Goal: Book appointment/travel/reservation

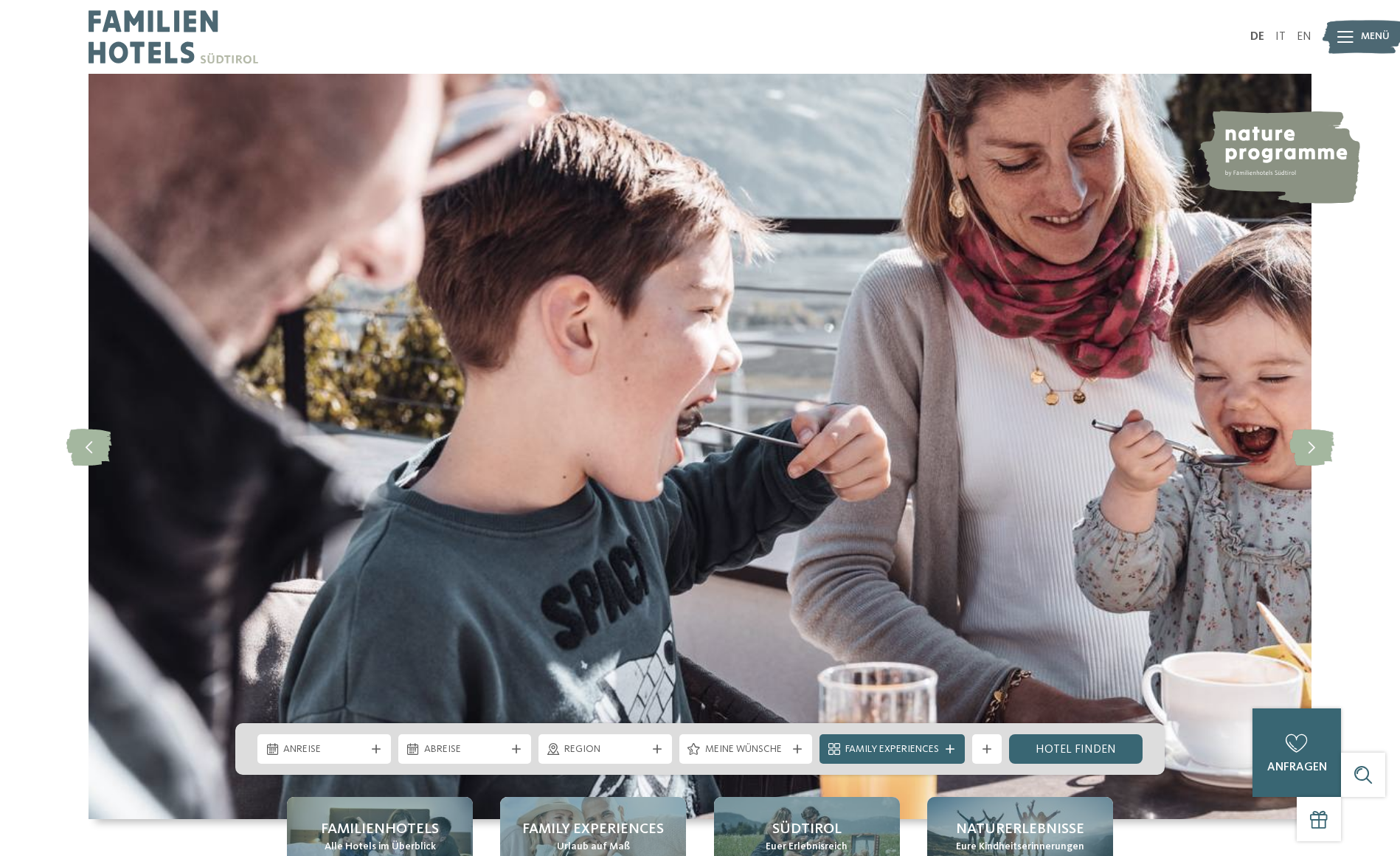
click at [1368, 210] on div "slide 2 of 5" at bounding box center [700, 446] width 1400 height 745
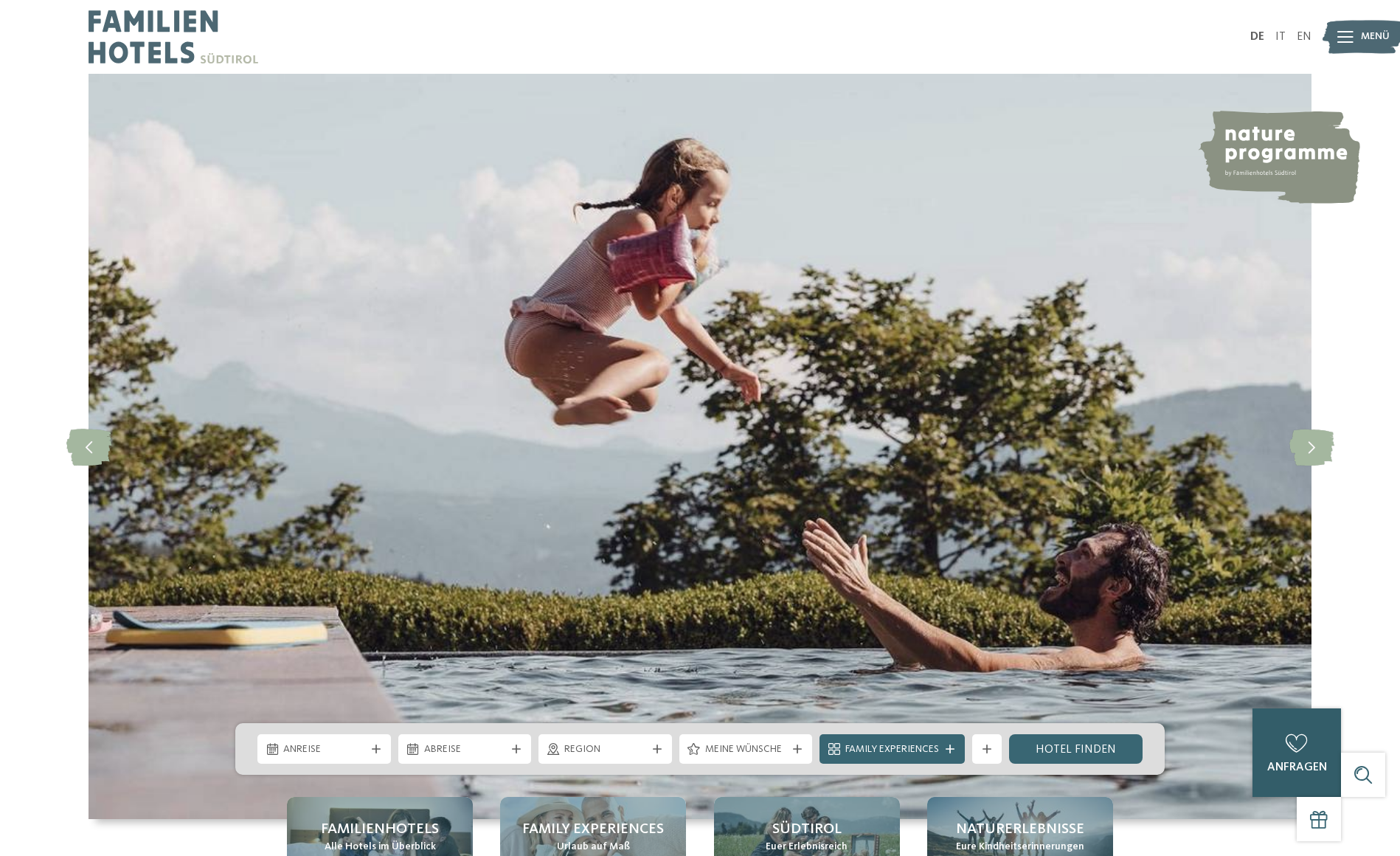
click at [1277, 748] on div "0 anfragen 0 von 5 Hotels zur Anfrage hinzugefügt jetzt anfragen" at bounding box center [1296, 752] width 88 height 88
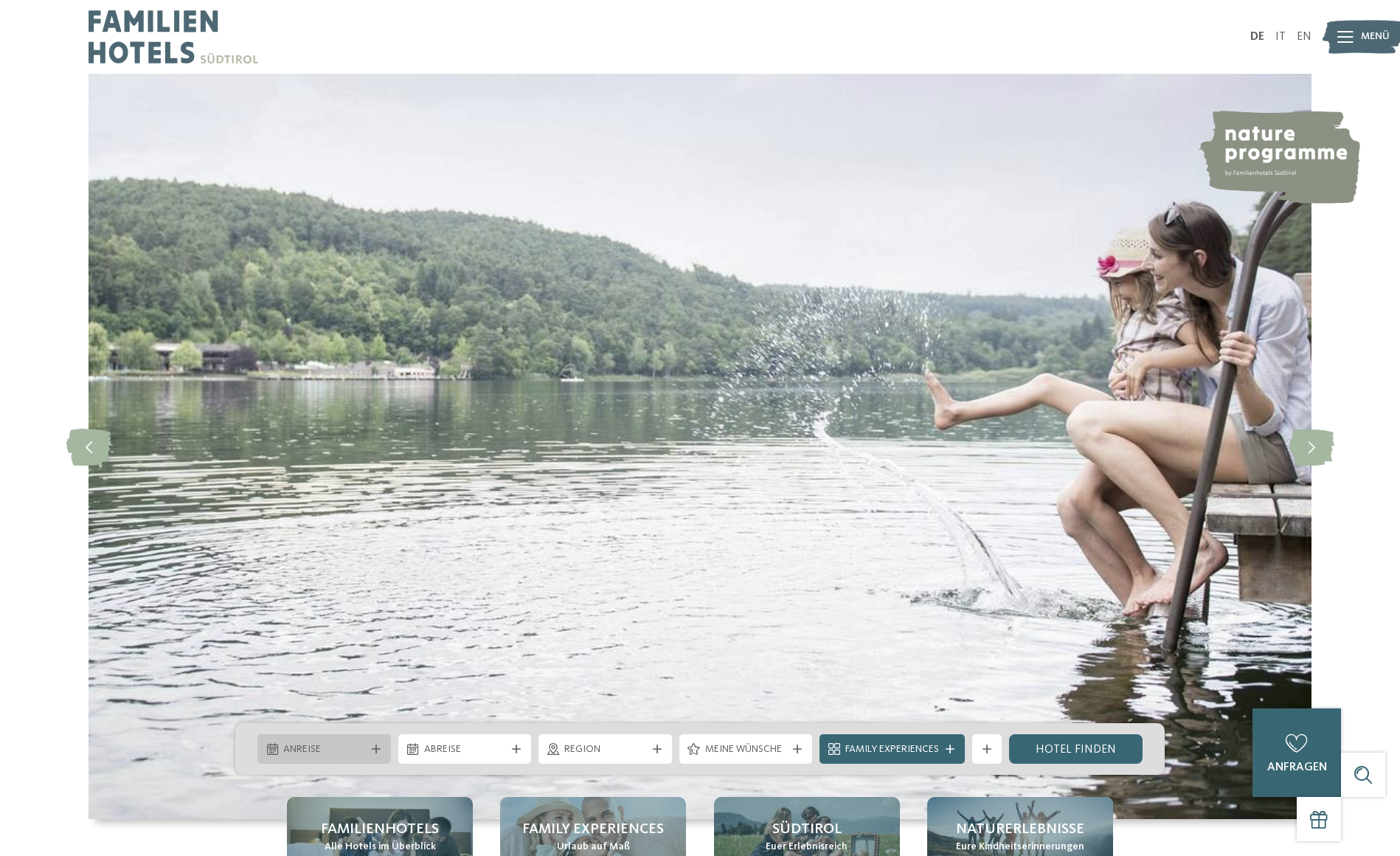
click at [319, 752] on span "Anreise" at bounding box center [324, 750] width 82 height 15
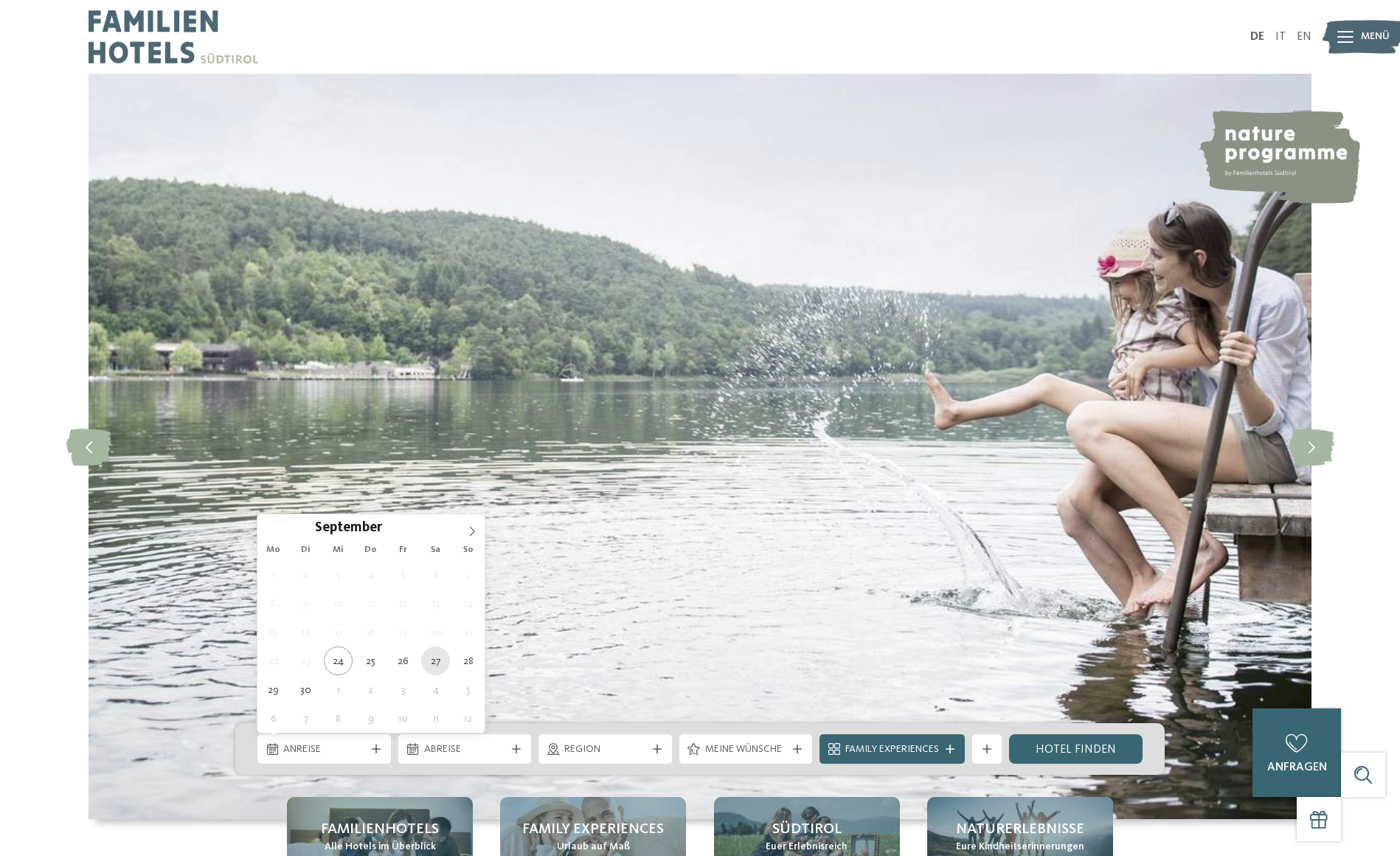
type div "27.09.2025"
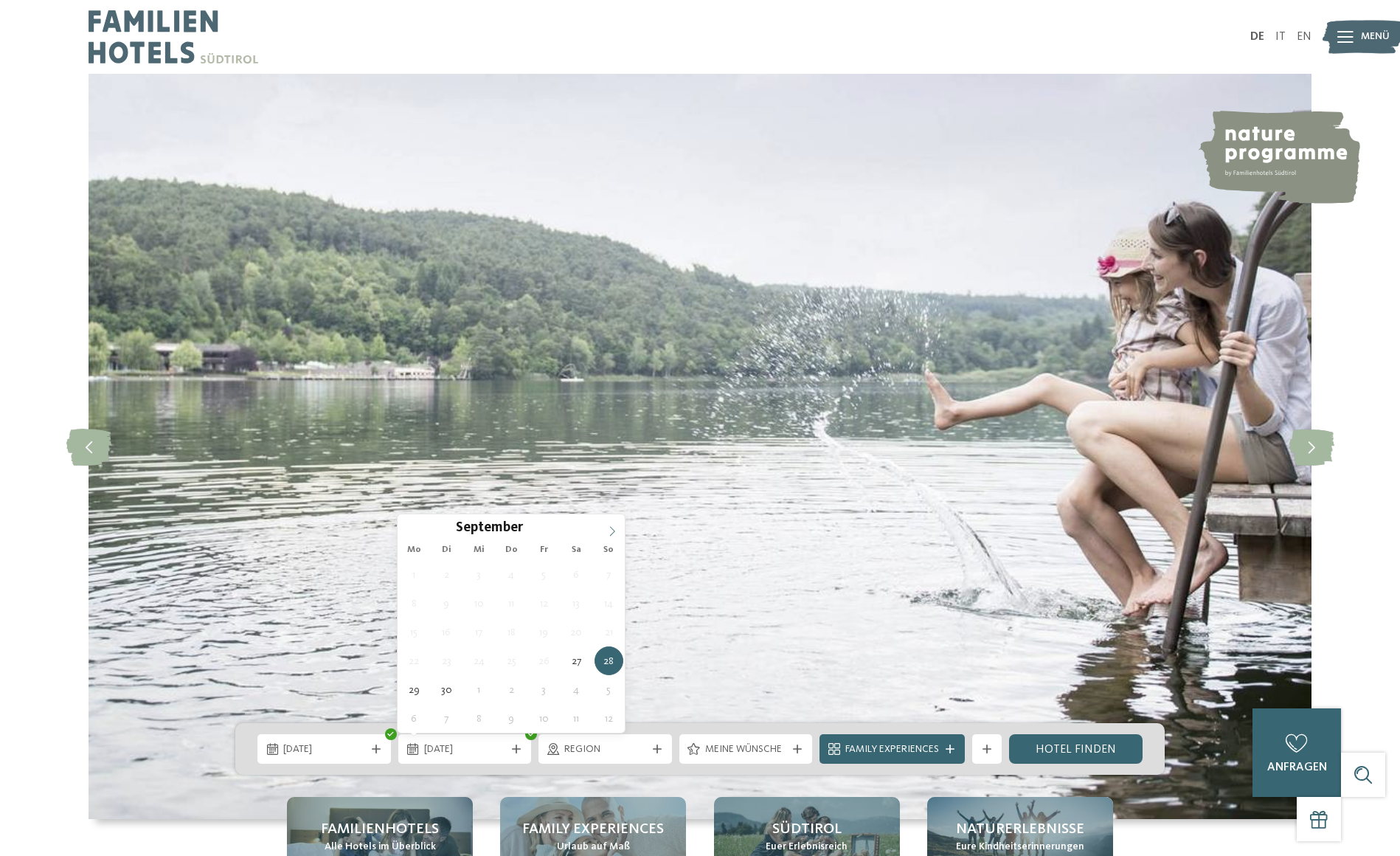
click at [601, 532] on span at bounding box center [612, 527] width 25 height 25
type div "04.10.2025"
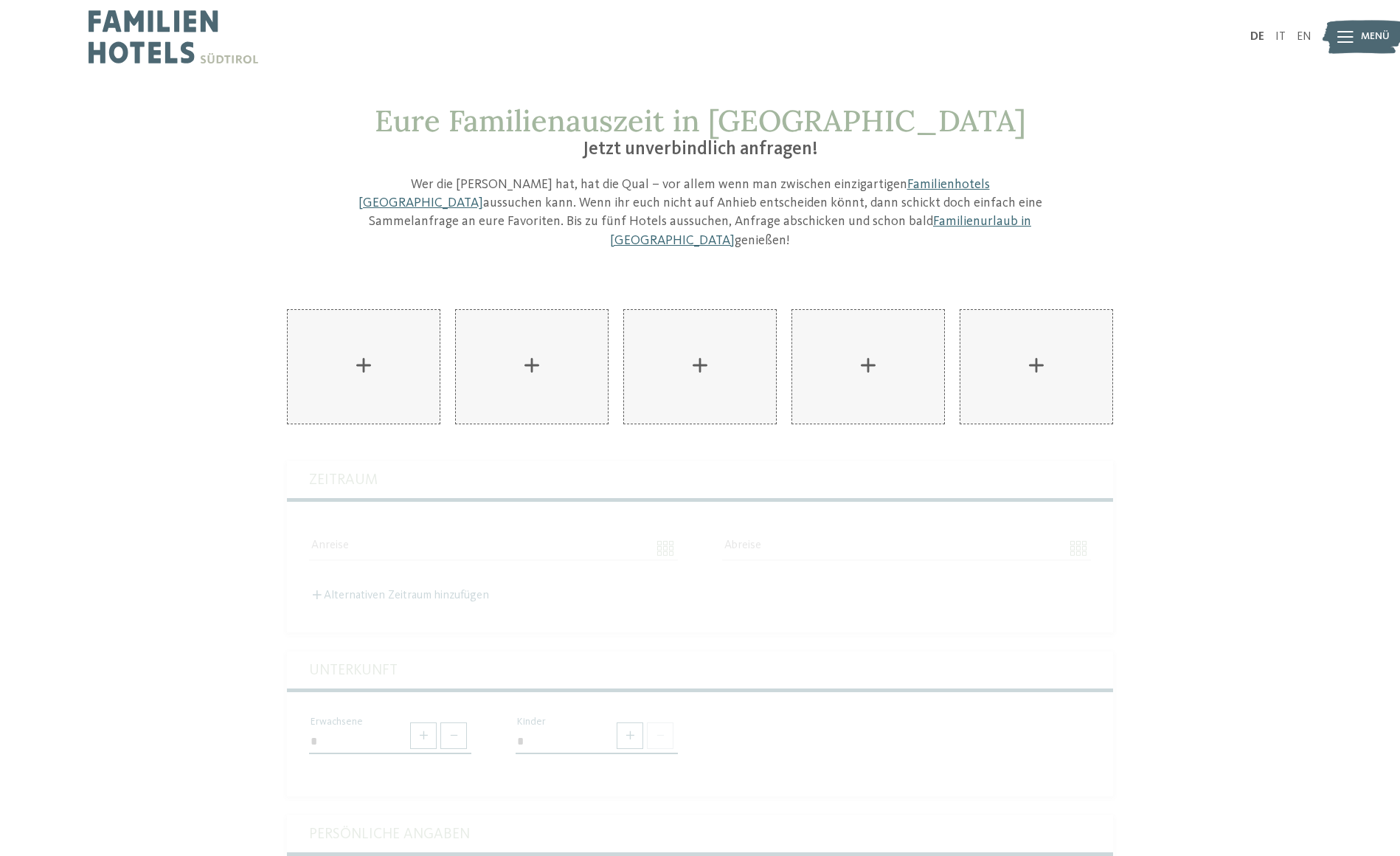
click at [135, 463] on div "Eure Familienauszeit in Südtirol Jetzt unverbindlich anfragen! Wer die Wahl hat…" at bounding box center [700, 648] width 1400 height 1089
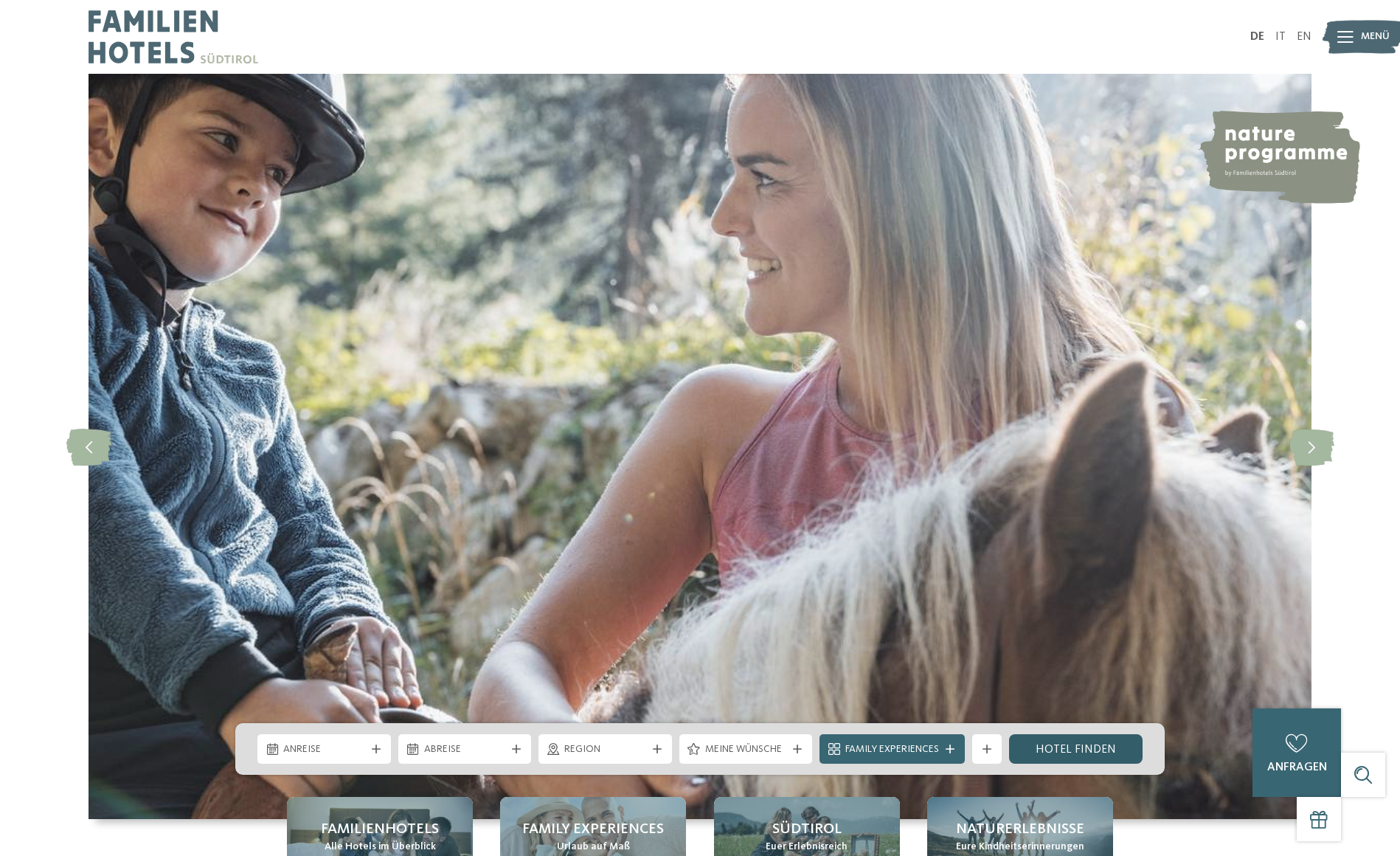
click at [1073, 742] on link "Hotel finden" at bounding box center [1076, 749] width 134 height 29
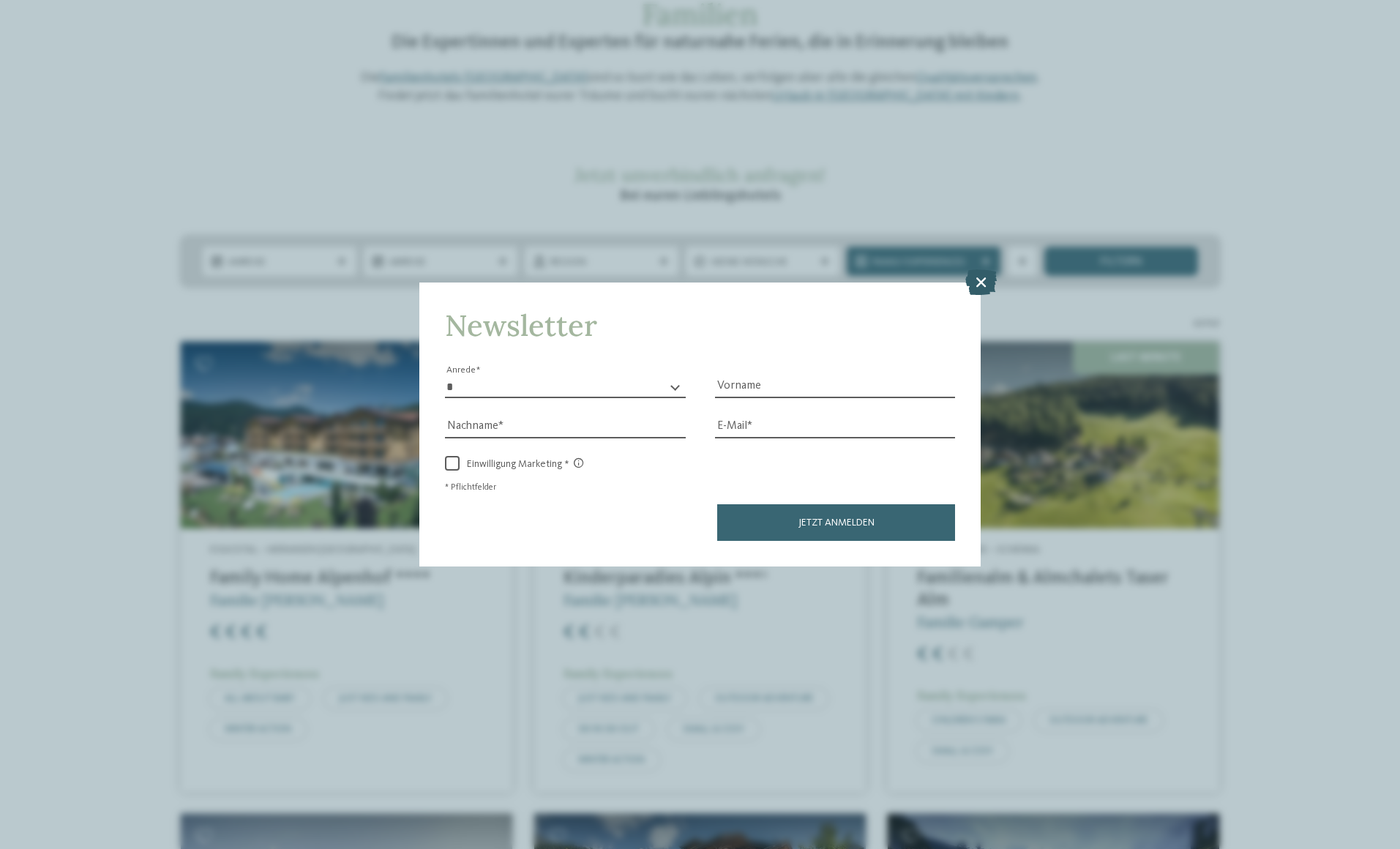
click at [975, 284] on icon at bounding box center [981, 280] width 31 height 25
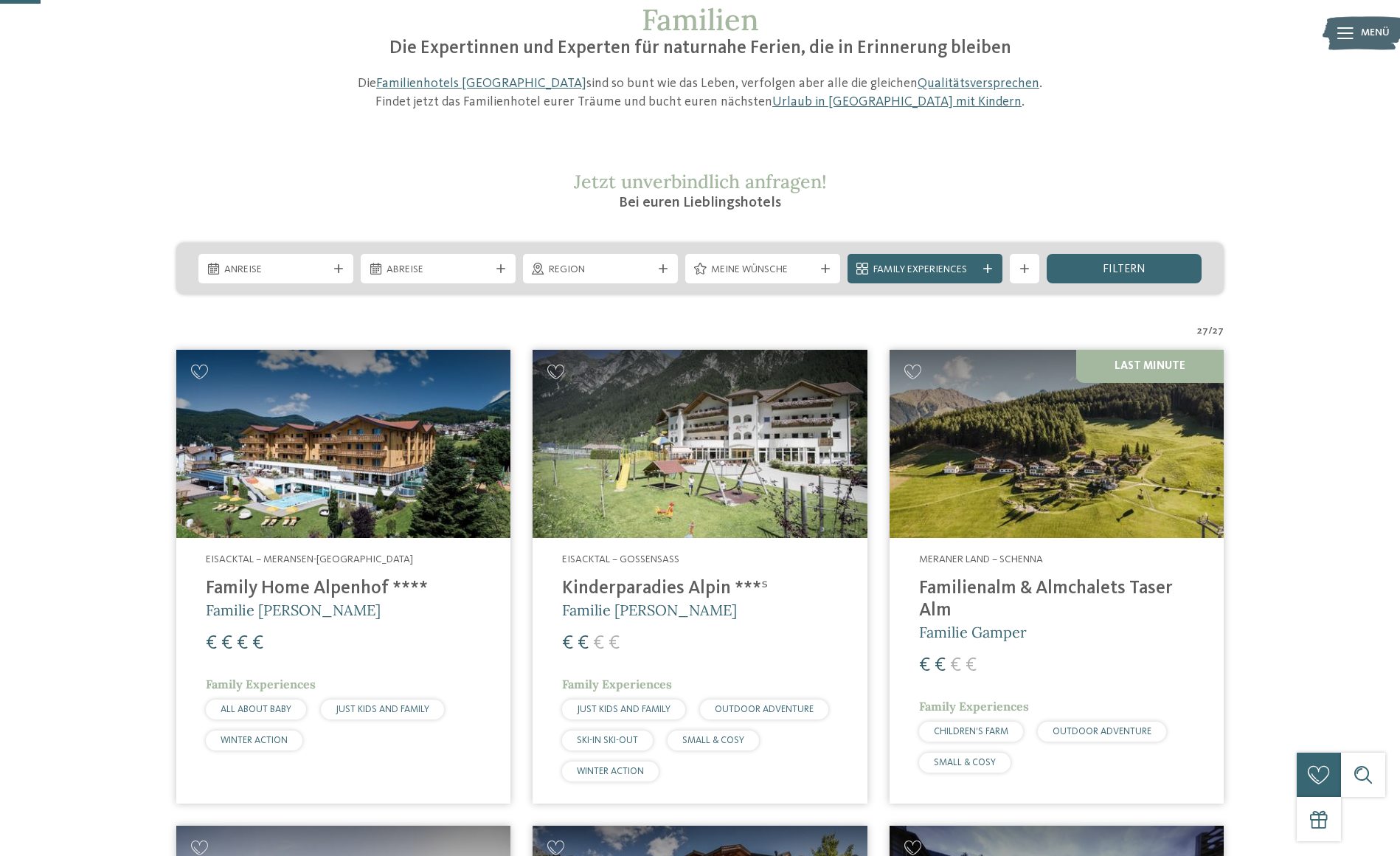
scroll to position [447, 0]
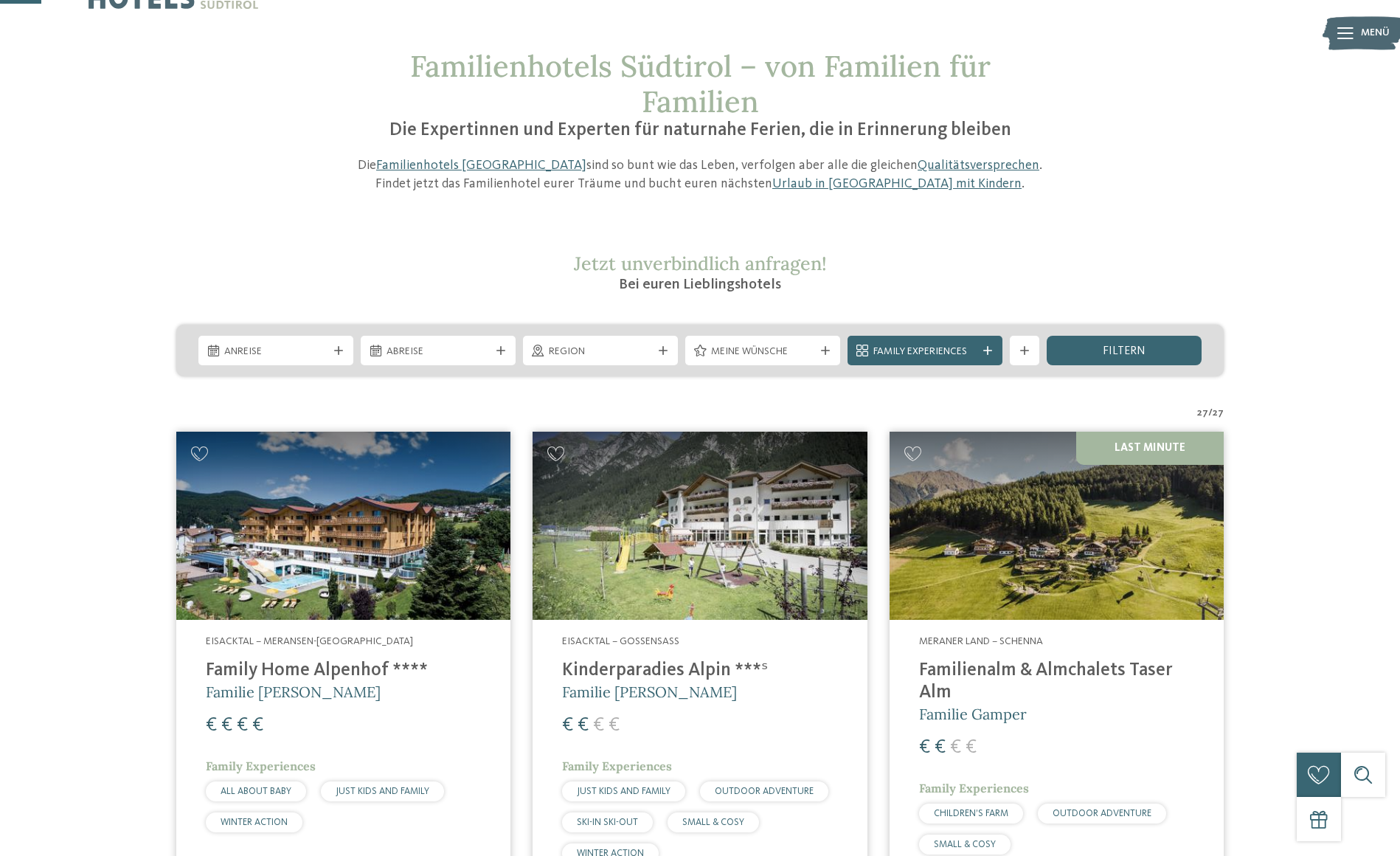
scroll to position [0, 0]
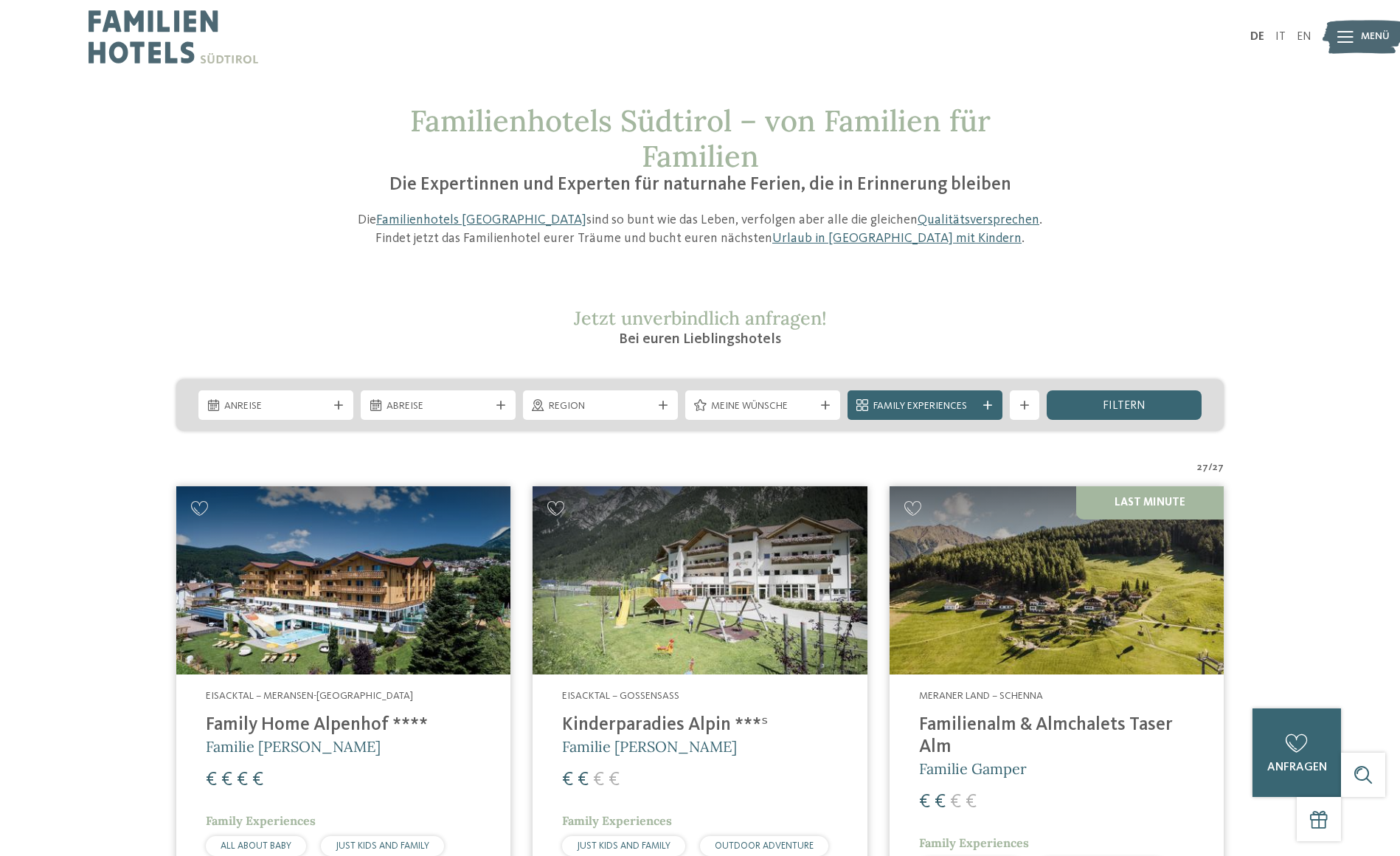
click at [1365, 29] on span "Menü" at bounding box center [1375, 37] width 28 height 15
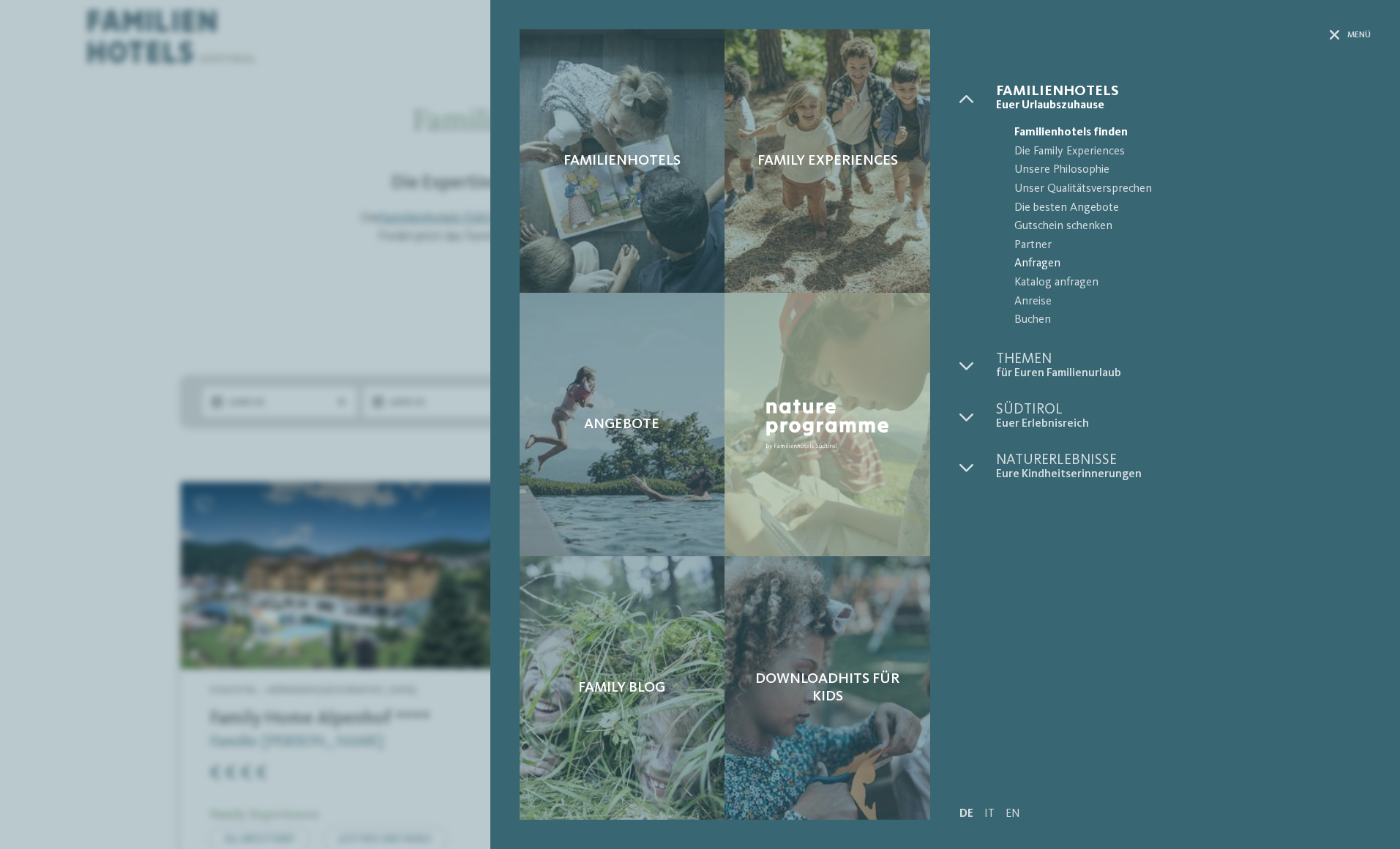
click at [1048, 265] on span "Anfragen" at bounding box center [1193, 264] width 357 height 19
click at [95, 204] on div "Familienhotels Family Experiences Angebote" at bounding box center [700, 424] width 1400 height 849
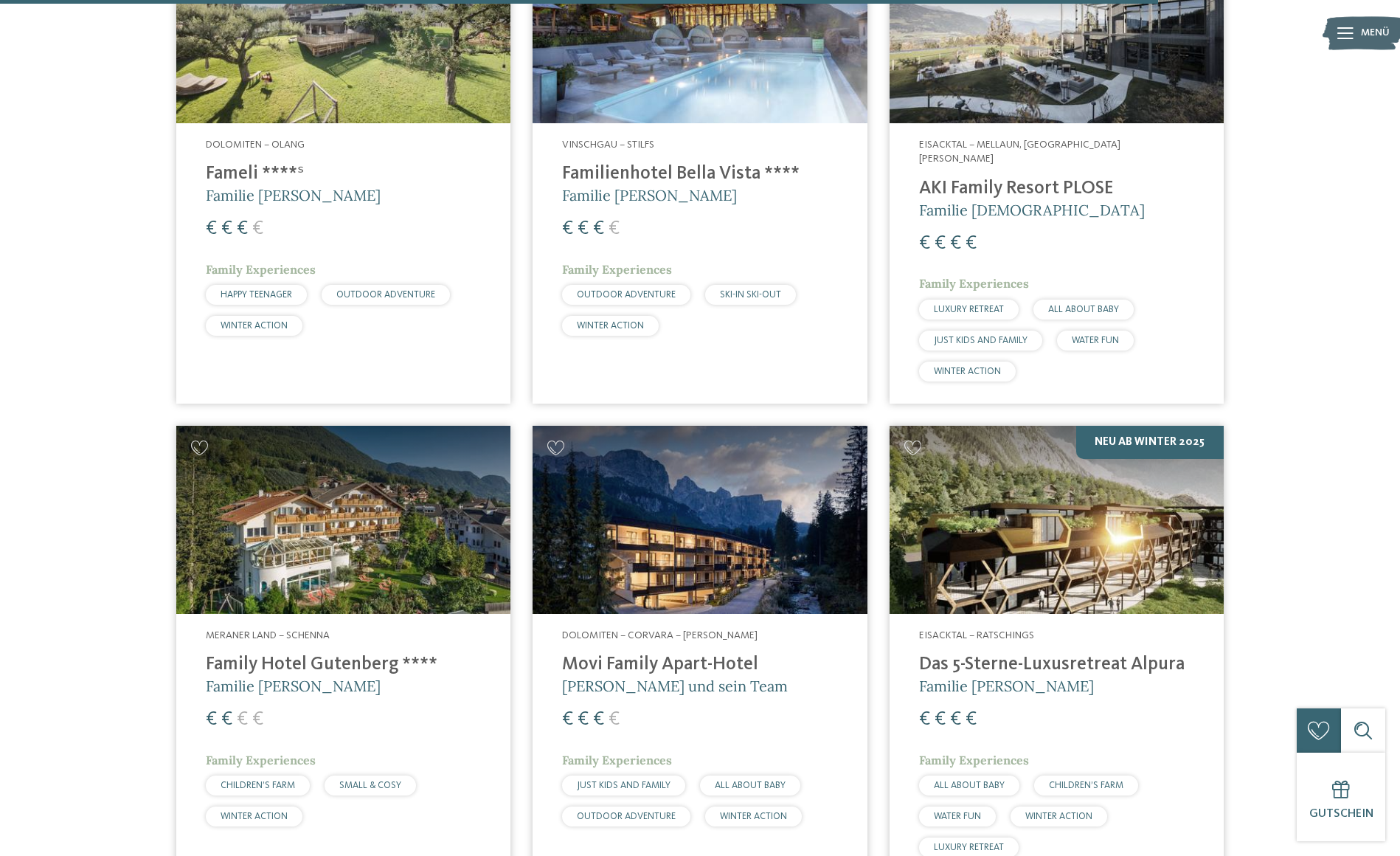
scroll to position [3991, 0]
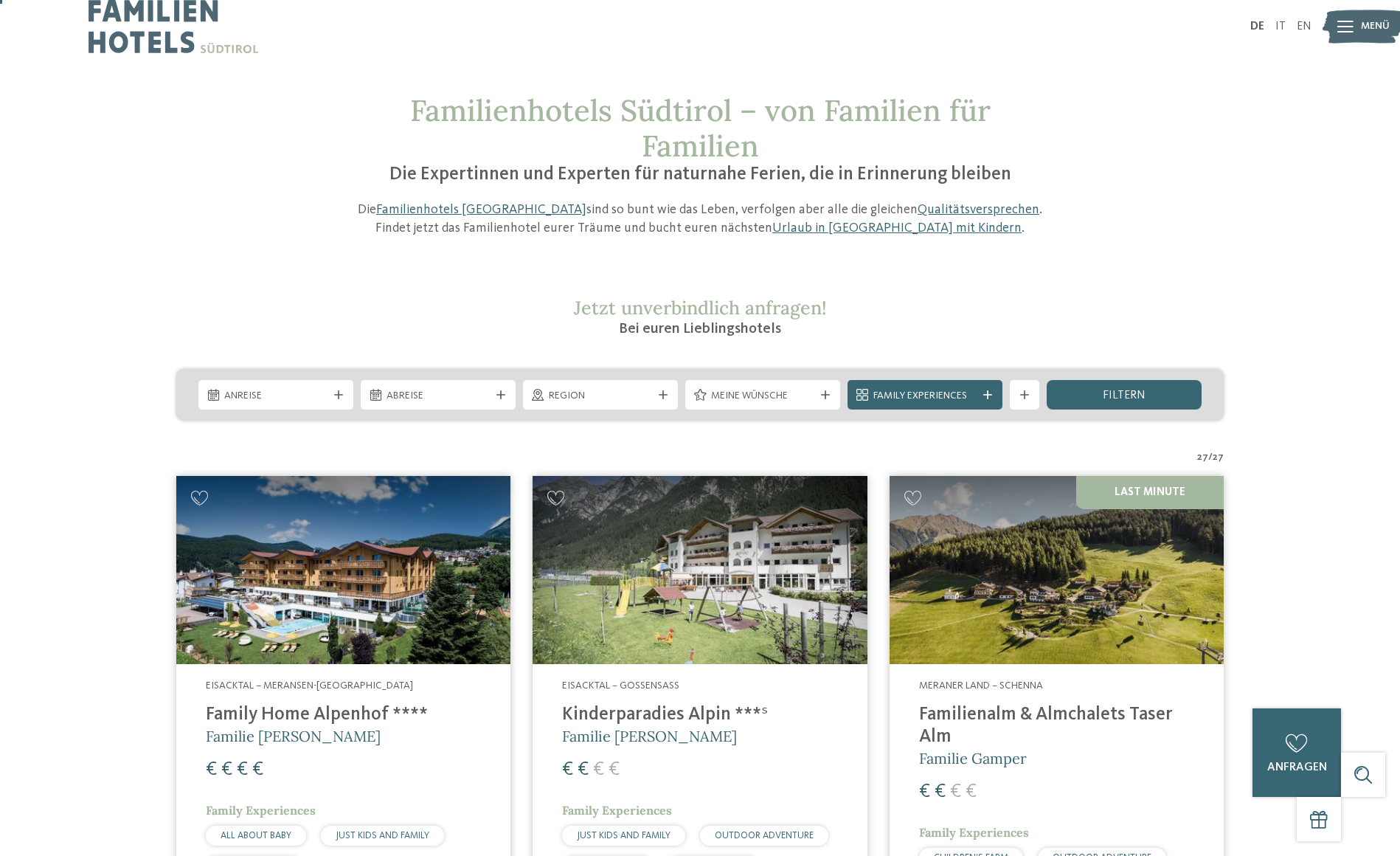
scroll to position [0, 0]
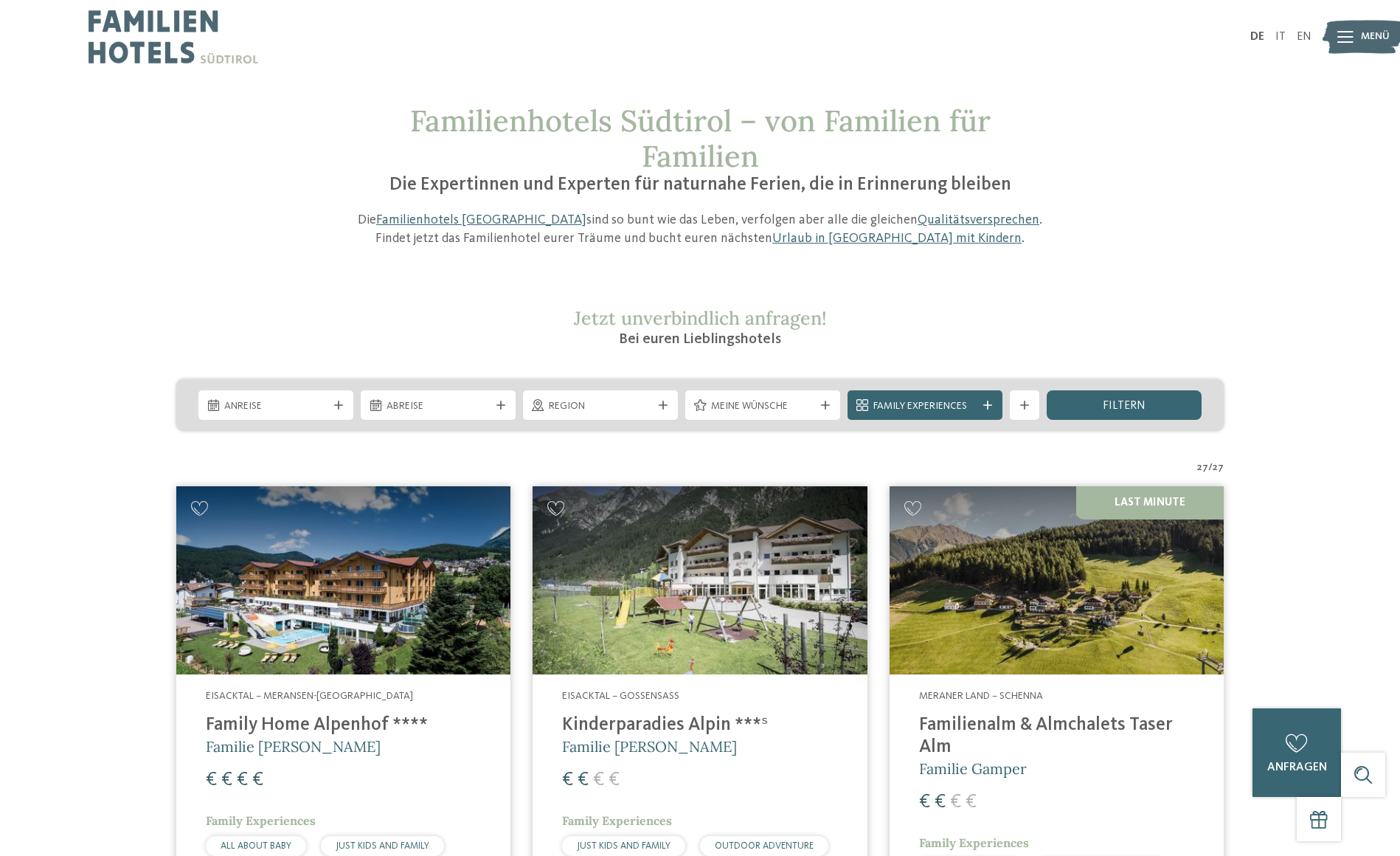
click at [188, 28] on img at bounding box center [173, 37] width 170 height 74
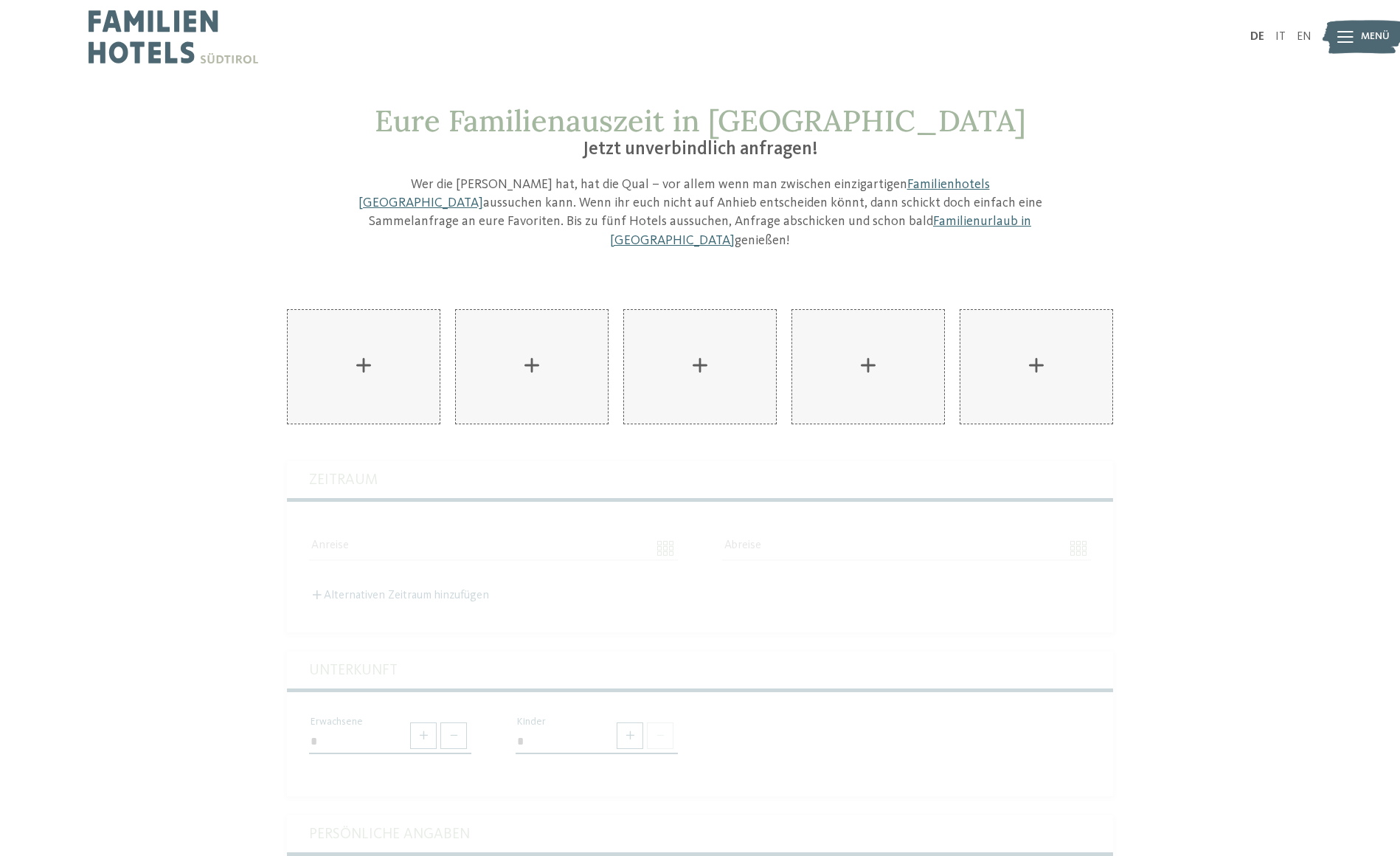
click at [546, 243] on div "Eure Familienauszeit in [GEOGRAPHIC_DATA] Jetzt unverbindlich anfragen! Wer die…" at bounding box center [700, 648] width 1400 height 1089
click at [358, 342] on div "AKI Family Resort PLOSE hinzufügen" at bounding box center [363, 367] width 152 height 114
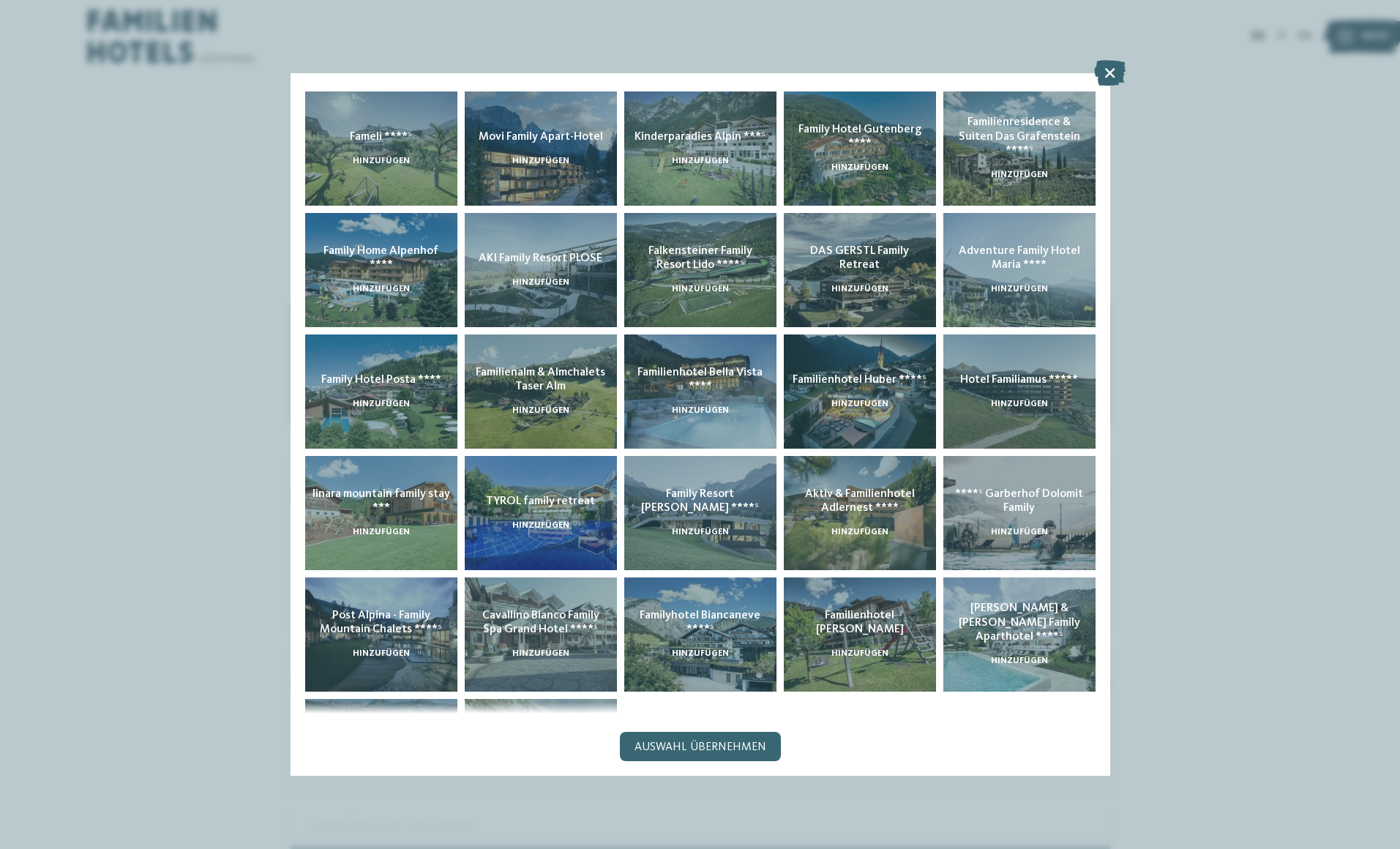
click at [1266, 681] on div at bounding box center [700, 424] width 1400 height 849
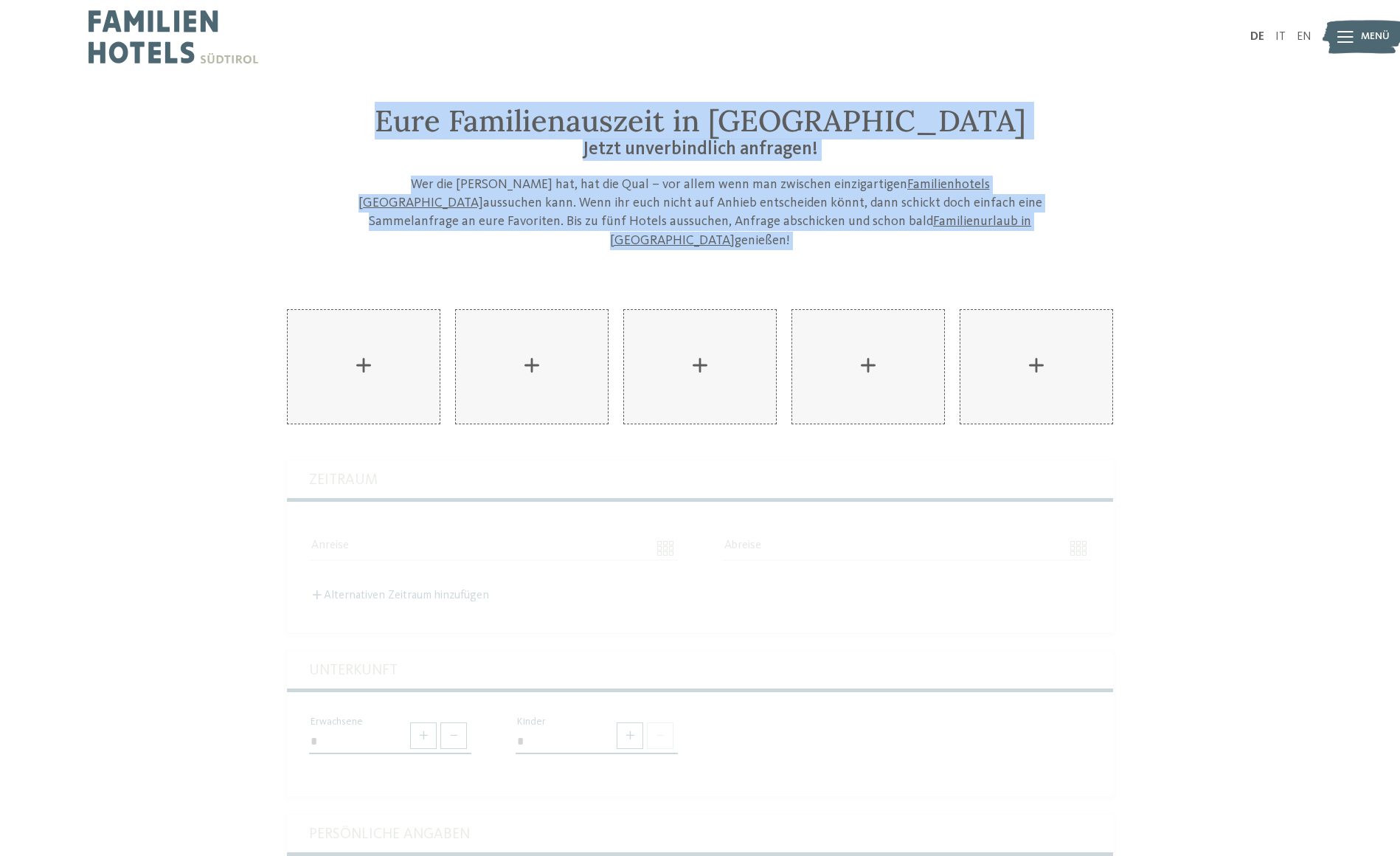
drag, startPoint x: 473, startPoint y: 118, endPoint x: 1043, endPoint y: 265, distance: 588.7
click at [1043, 265] on div "Eure Familienauszeit in [GEOGRAPHIC_DATA] Jetzt unverbindlich anfragen! Wer die…" at bounding box center [700, 648] width 1400 height 1089
click at [1157, 240] on div "Eure Familienauszeit in [GEOGRAPHIC_DATA] Jetzt unverbindlich anfragen! Wer die…" at bounding box center [700, 648] width 1400 height 1089
